Goal: Transaction & Acquisition: Purchase product/service

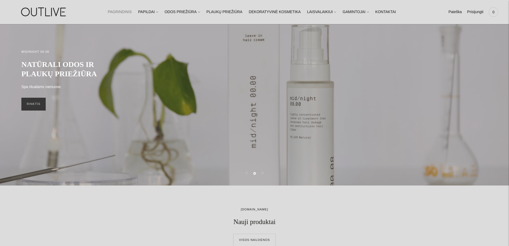
scroll to position [53, 0]
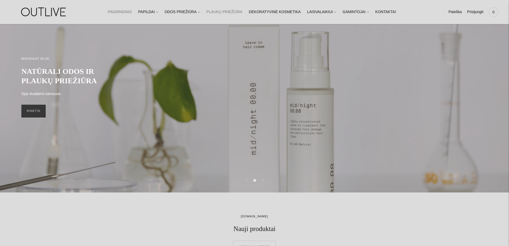
click at [222, 11] on link "PLAUKŲ PRIEŽIŪRA" at bounding box center [225, 12] width 36 height 12
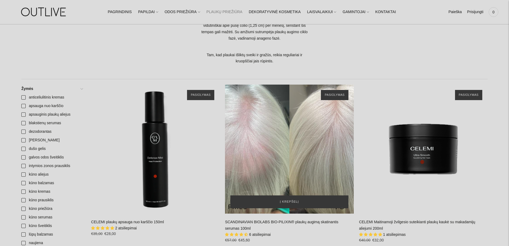
scroll to position [160, 0]
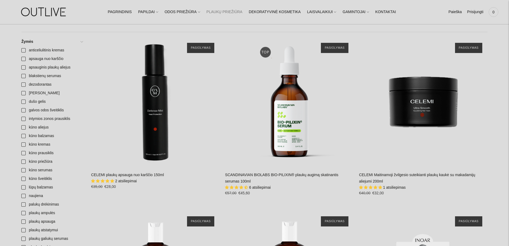
click at [259, 187] on span "6 atsiliepimai" at bounding box center [260, 187] width 22 height 4
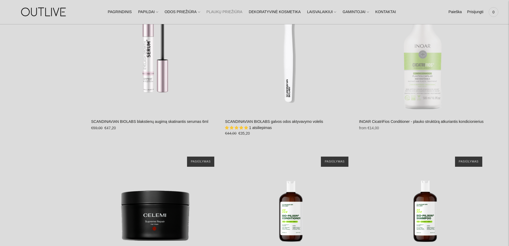
scroll to position [855, 0]
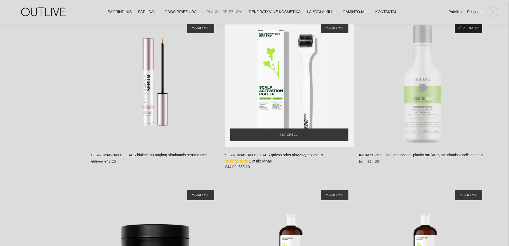
click at [293, 96] on div "SCANDINAVIAN BIOLABS galvos odos aktyvavymo volelis\a" at bounding box center [289, 82] width 129 height 129
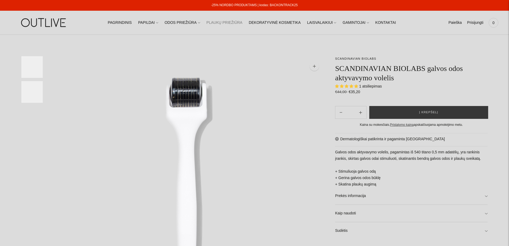
select select "**********"
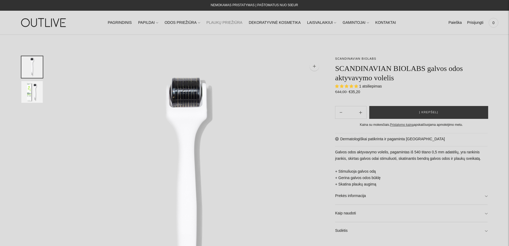
click at [378, 87] on span "1 atsiliepimas" at bounding box center [370, 86] width 23 height 4
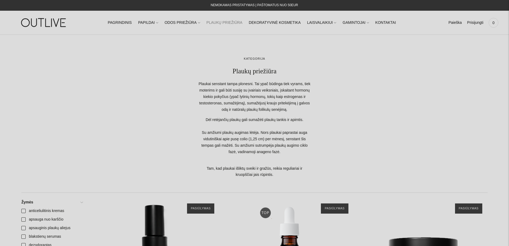
click at [58, 22] on img at bounding box center [44, 22] width 67 height 18
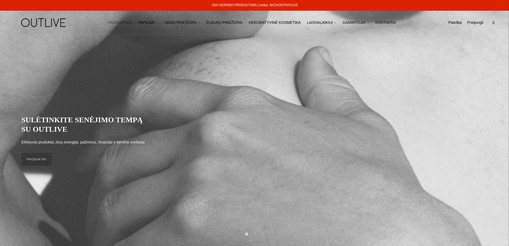
click at [151, 33] on div "PAGRINDINIS PAPILDAI Visi papildai Antioksidantai Dirbantiems ofise Ekologiška …" at bounding box center [254, 23] width 509 height 24
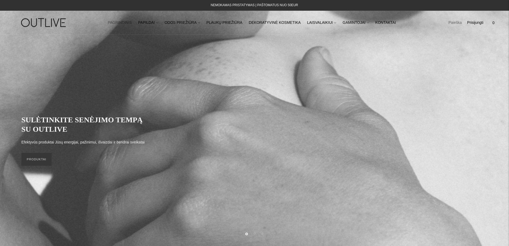
click at [456, 24] on link "Paieška" at bounding box center [454, 23] width 13 height 12
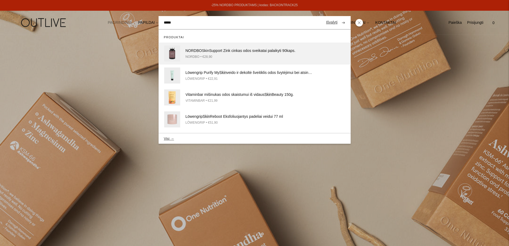
type input "****"
click at [226, 53] on div "NORDBO Skin Support Zink cinkas odos sveikatai palaikyti 90kaps." at bounding box center [249, 51] width 128 height 6
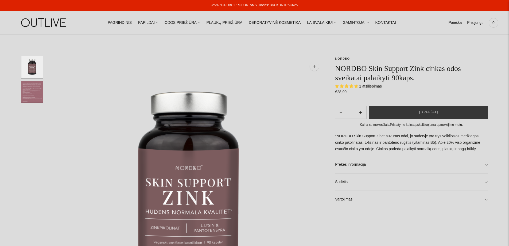
select select "**********"
click at [420, 112] on button "Į krepšelį" at bounding box center [428, 112] width 119 height 13
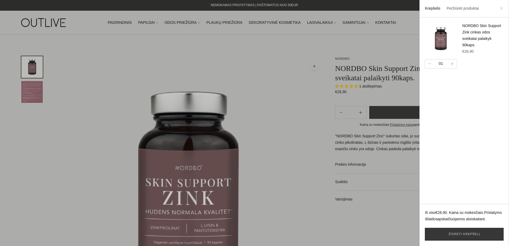
click at [502, 9] on icon at bounding box center [501, 8] width 2 height 2
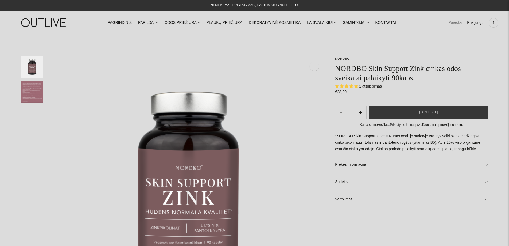
click at [458, 24] on link "Paieška" at bounding box center [454, 23] width 13 height 12
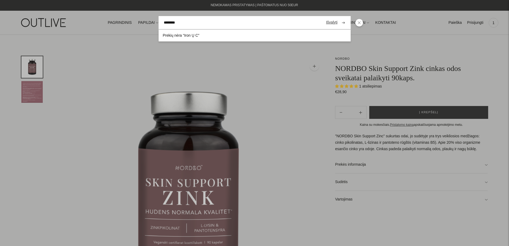
type input "********"
click at [339, 17] on button "submit" at bounding box center [343, 22] width 9 height 10
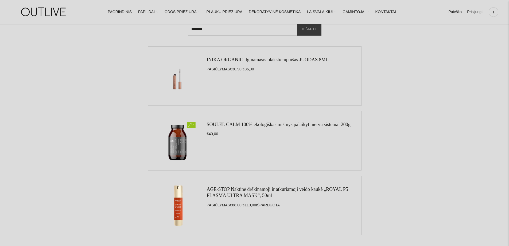
scroll to position [134, 0]
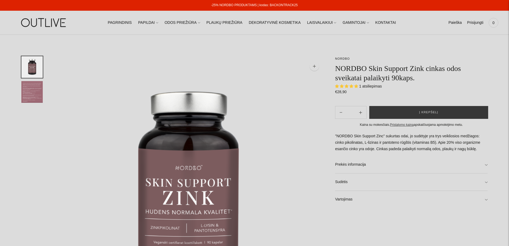
select select "**********"
click at [339, 59] on link "NORDBO" at bounding box center [342, 58] width 15 height 3
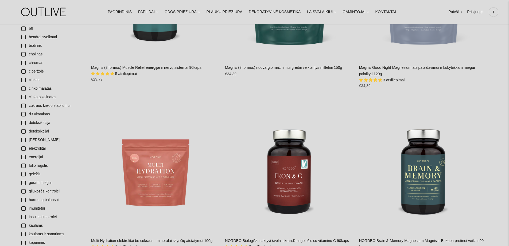
scroll to position [187, 0]
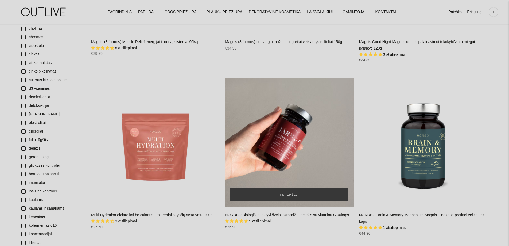
click at [294, 150] on div "NORDBO Biologiškai aktyvi švelni skrandžiui geležis su vitaminu C 90kaps\a" at bounding box center [289, 142] width 129 height 129
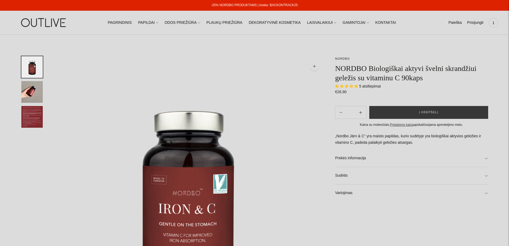
select select "**********"
click at [429, 113] on span "Į krepšelį" at bounding box center [428, 112] width 19 height 5
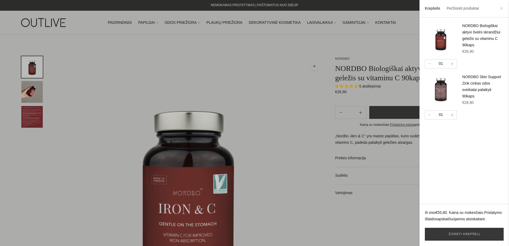
click at [501, 8] on icon at bounding box center [501, 8] width 3 height 3
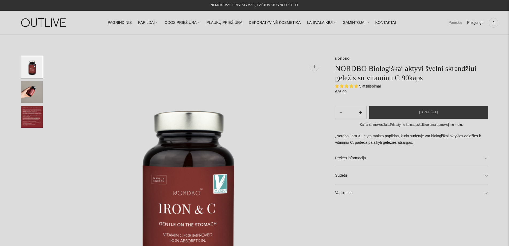
click at [451, 22] on link "Paieška" at bounding box center [454, 23] width 13 height 12
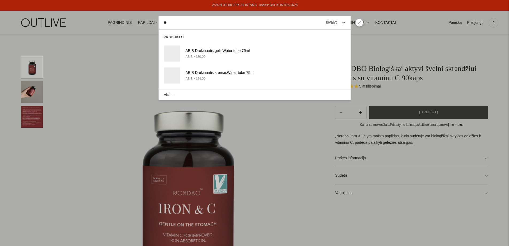
type input "*"
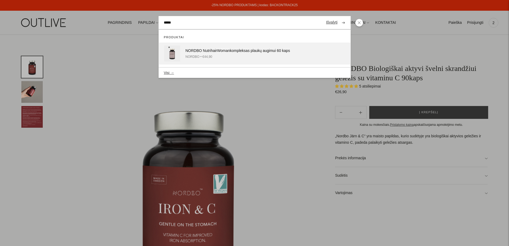
type input "*****"
click at [240, 50] on div "NORDBO Nutrihair Woman kompleksas plaukų augimui 60 kaps" at bounding box center [249, 51] width 128 height 6
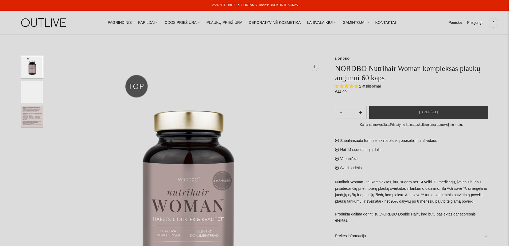
select select "**********"
click at [33, 91] on img "Translation missing: en.general.accessibility.image_thumbail" at bounding box center [31, 92] width 21 height 22
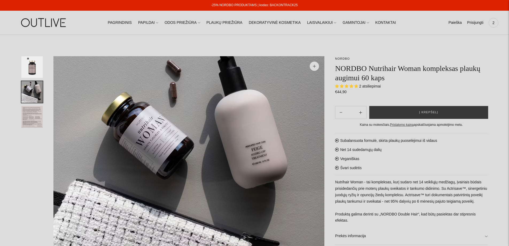
click at [33, 119] on img "Translation missing: en.general.accessibility.image_thumbail" at bounding box center [31, 117] width 21 height 22
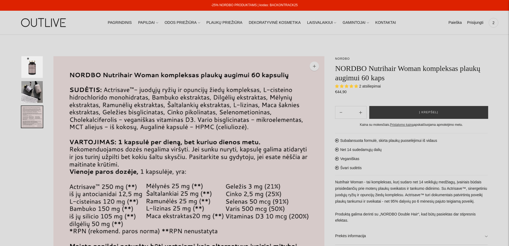
click at [34, 97] on img "Translation missing: en.general.accessibility.image_thumbail" at bounding box center [31, 92] width 21 height 22
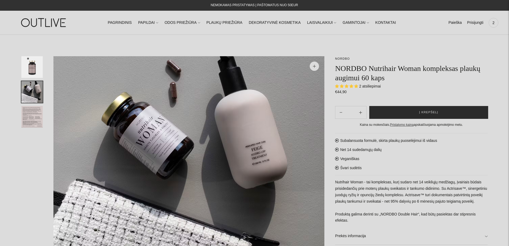
click at [420, 111] on span "Į krepšelį" at bounding box center [428, 112] width 19 height 5
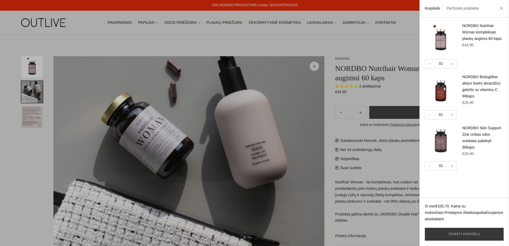
drag, startPoint x: 298, startPoint y: 6, endPoint x: 272, endPoint y: 6, distance: 25.4
click at [273, 6] on div at bounding box center [254, 123] width 509 height 246
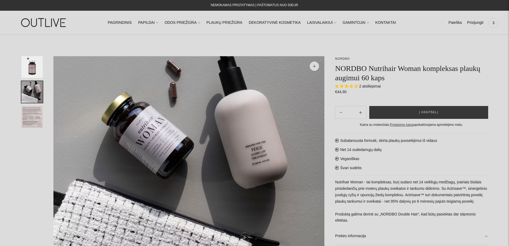
click at [300, 5] on div "NEMOKAMAS PRISTATYMAS Į PAŠTOMATUS NUO 50EUR" at bounding box center [254, 5] width 509 height 11
click at [496, 22] on span "3" at bounding box center [493, 22] width 7 height 7
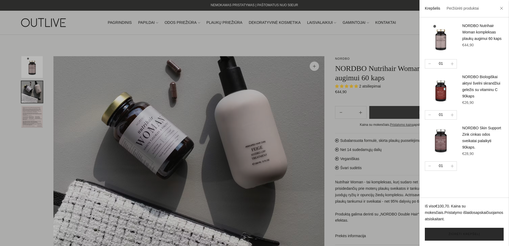
click at [459, 235] on link "Žiūrėti krepšelį" at bounding box center [464, 233] width 79 height 13
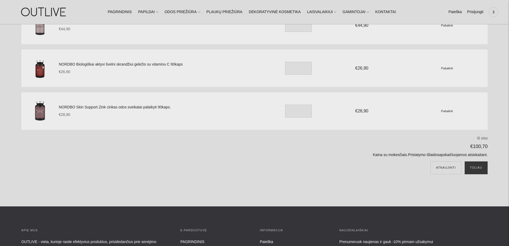
scroll to position [53, 0]
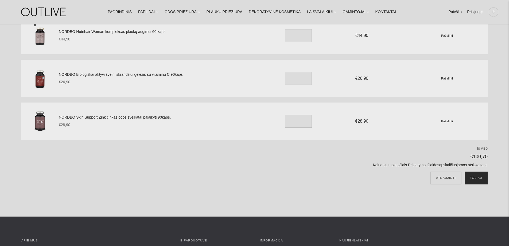
click at [478, 178] on button "Toliau" at bounding box center [476, 177] width 23 height 13
